Goal: Browse casually: Explore the website without a specific task or goal

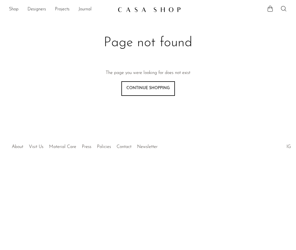
click at [138, 8] on img at bounding box center [149, 10] width 63 height 6
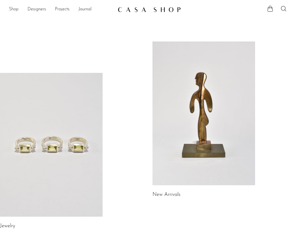
click at [13, 8] on link "Shop" at bounding box center [14, 9] width 10 height 7
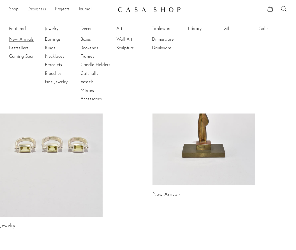
click at [22, 39] on link "New Arrivals" at bounding box center [30, 39] width 42 height 6
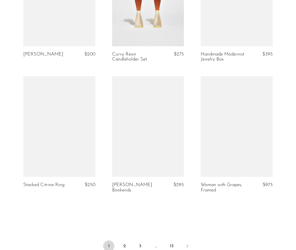
scroll to position [1448, 0]
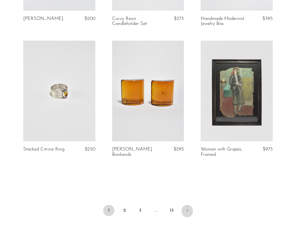
click at [186, 211] on icon "Next" at bounding box center [187, 210] width 4 height 4
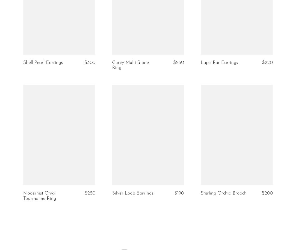
scroll to position [1415, 0]
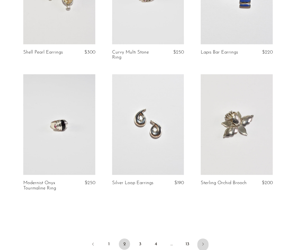
click at [201, 242] on icon "Next" at bounding box center [203, 244] width 4 height 4
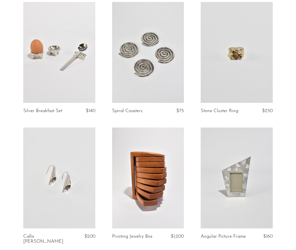
scroll to position [1430, 0]
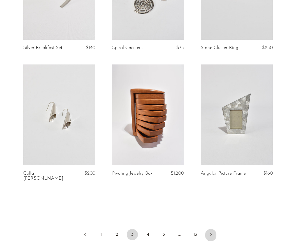
click at [210, 232] on icon "Next" at bounding box center [210, 234] width 4 height 4
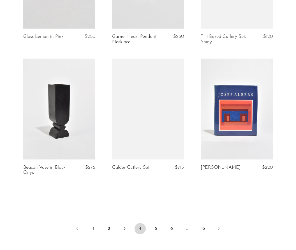
scroll to position [1439, 0]
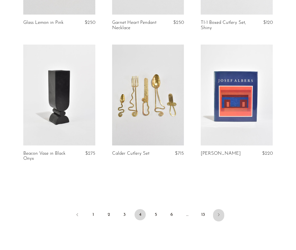
click at [217, 215] on icon "Next" at bounding box center [218, 214] width 4 height 4
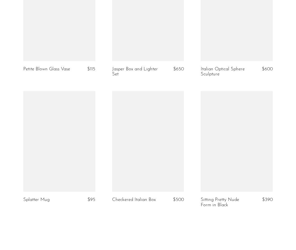
scroll to position [1413, 0]
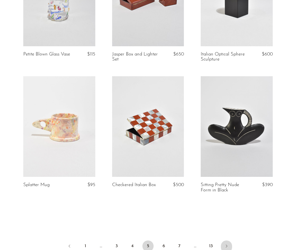
click at [224, 244] on icon "Next" at bounding box center [226, 246] width 4 height 4
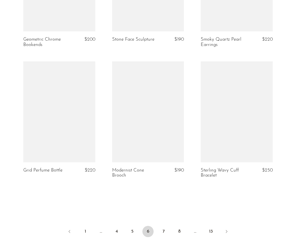
scroll to position [1439, 0]
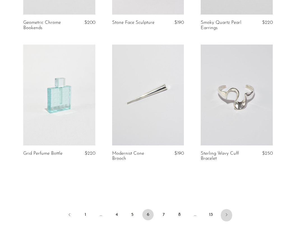
click at [224, 209] on link "Next" at bounding box center [226, 215] width 11 height 12
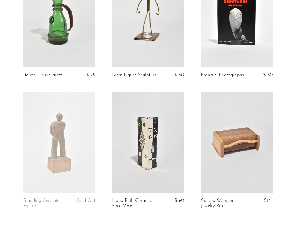
scroll to position [1447, 0]
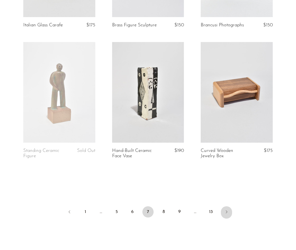
click at [226, 210] on icon "Next" at bounding box center [226, 212] width 4 height 4
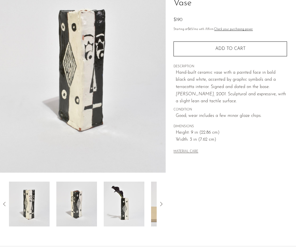
scroll to position [115, 0]
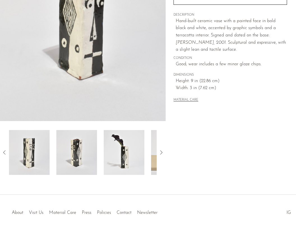
click at [161, 152] on icon at bounding box center [161, 152] width 7 height 7
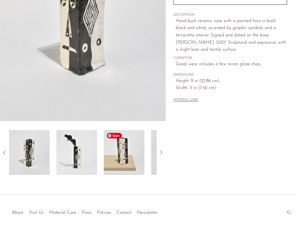
click at [125, 156] on img at bounding box center [124, 152] width 41 height 45
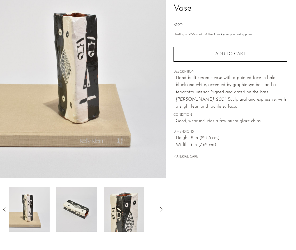
scroll to position [50, 0]
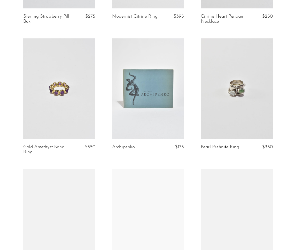
scroll to position [1469, 0]
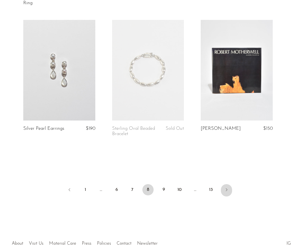
click at [225, 190] on icon "Next" at bounding box center [226, 189] width 4 height 4
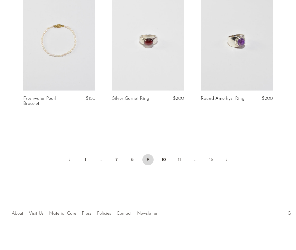
scroll to position [1505, 0]
click at [225, 160] on icon "Next" at bounding box center [226, 159] width 4 height 4
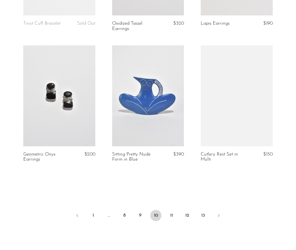
scroll to position [1475, 0]
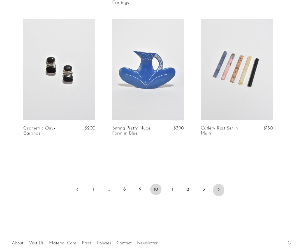
click at [219, 187] on icon "Next" at bounding box center [218, 189] width 4 height 4
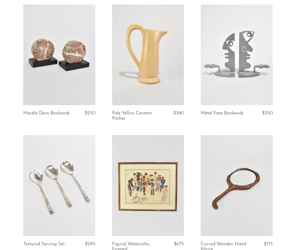
scroll to position [1505, 0]
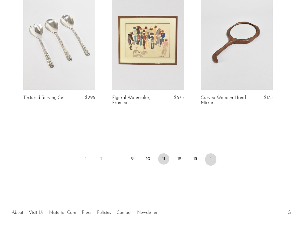
click at [212, 157] on icon "Next" at bounding box center [210, 159] width 4 height 4
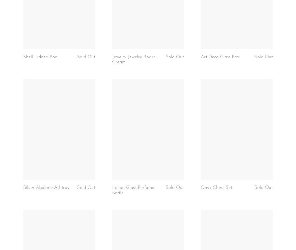
scroll to position [1295, 0]
